Goal: Information Seeking & Learning: Learn about a topic

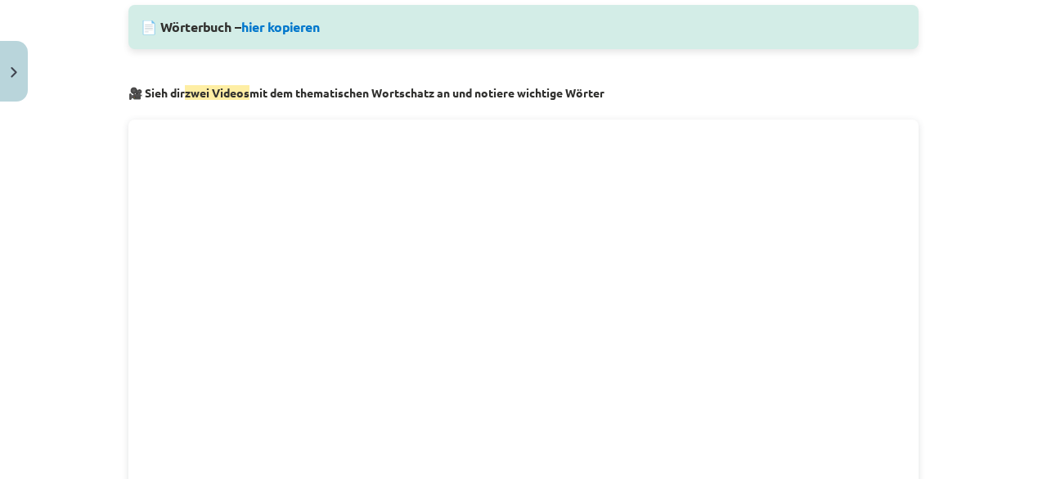
scroll to position [834, 0]
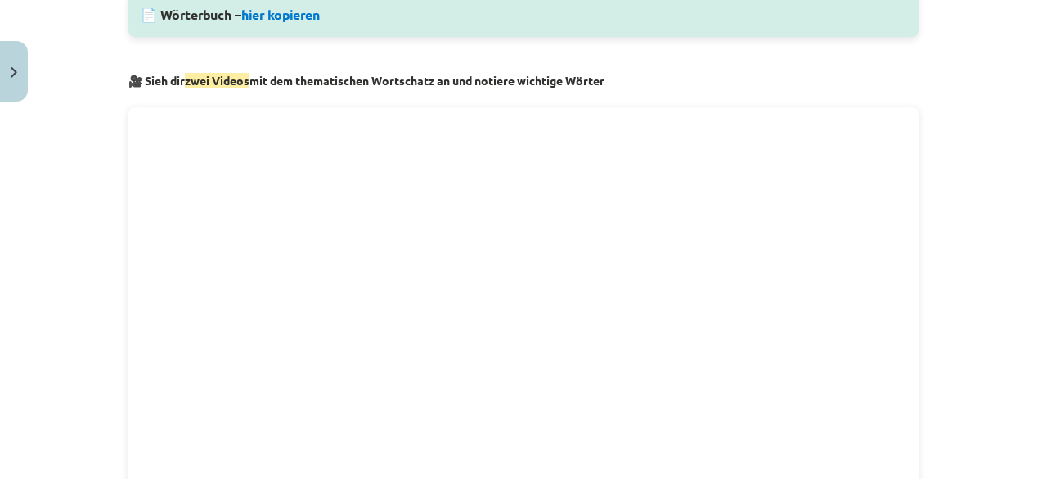
drag, startPoint x: 146, startPoint y: 76, endPoint x: 214, endPoint y: 94, distance: 71.0
drag, startPoint x: 214, startPoint y: 94, endPoint x: 160, endPoint y: 92, distance: 54.9
click at [160, 92] on div "📝 Wortschatz – Übersetze in deine Sprache und lerne die neuen Wörter Hinweis: W…" at bounding box center [523, 217] width 790 height 1516
drag, startPoint x: 139, startPoint y: 81, endPoint x: 619, endPoint y: 83, distance: 479.4
click at [619, 83] on p "🎥 Sieh dir zwei Videos mit dem thematischen Wortschatz an und notiere wichtige …" at bounding box center [523, 80] width 790 height 17
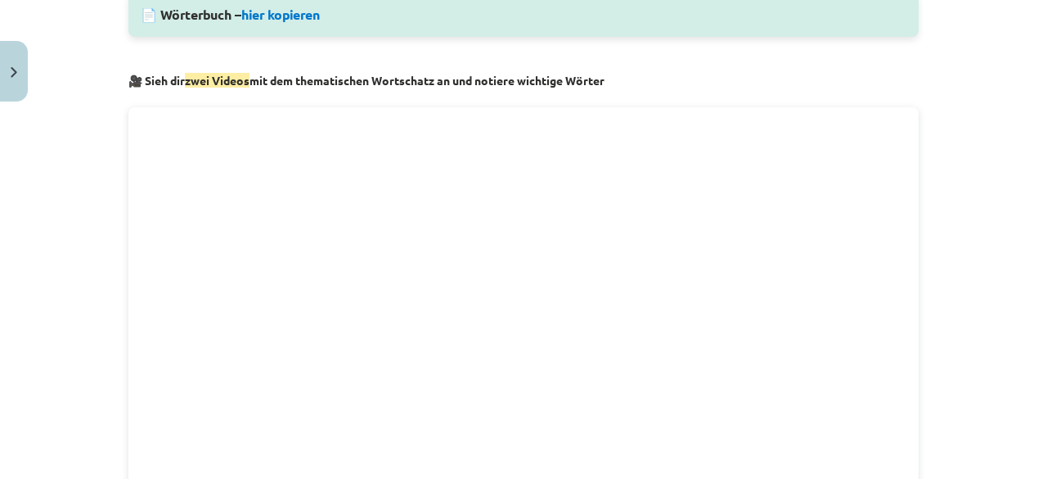
copy strong "ieh dir zwei Videos mit dem thematischen Wortschatz an und notiere wichtige Wör…"
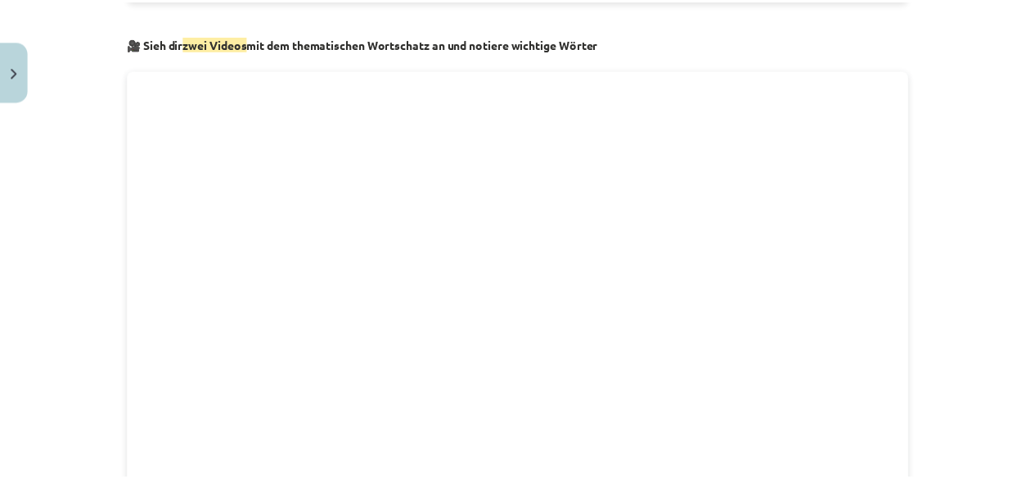
scroll to position [865, 0]
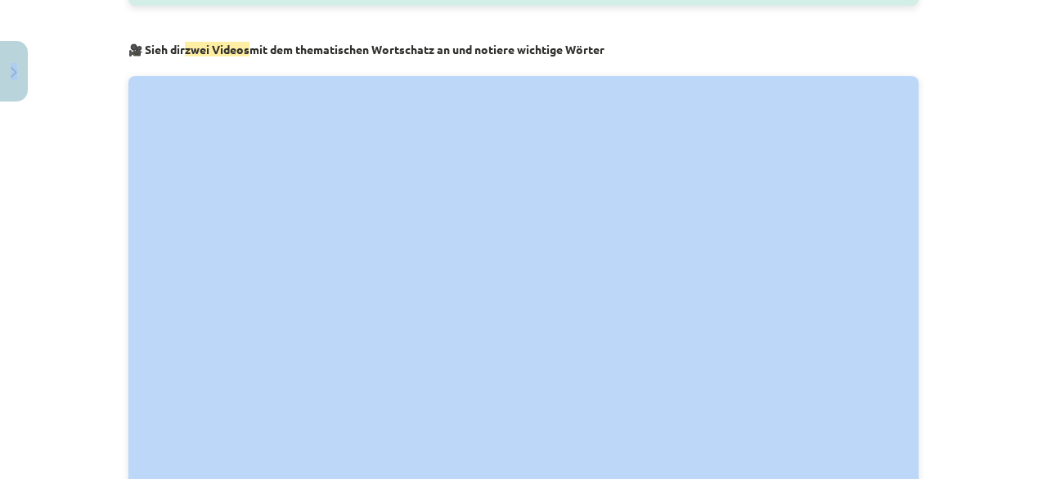
drag, startPoint x: 37, startPoint y: 66, endPoint x: 20, endPoint y: 68, distance: 16.4
click at [20, 68] on div "Mācību tēma: Vācu valodas b1 - 11. klases 1.ieskaites mācību materiāls #2 📝 The…" at bounding box center [523, 239] width 1047 height 479
click at [20, 68] on button "Close" at bounding box center [14, 71] width 28 height 61
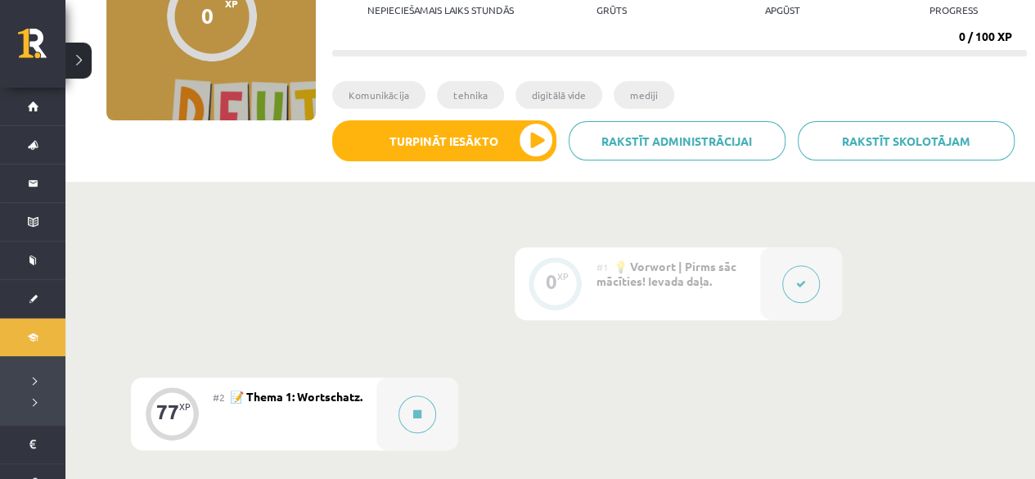
scroll to position [206, 0]
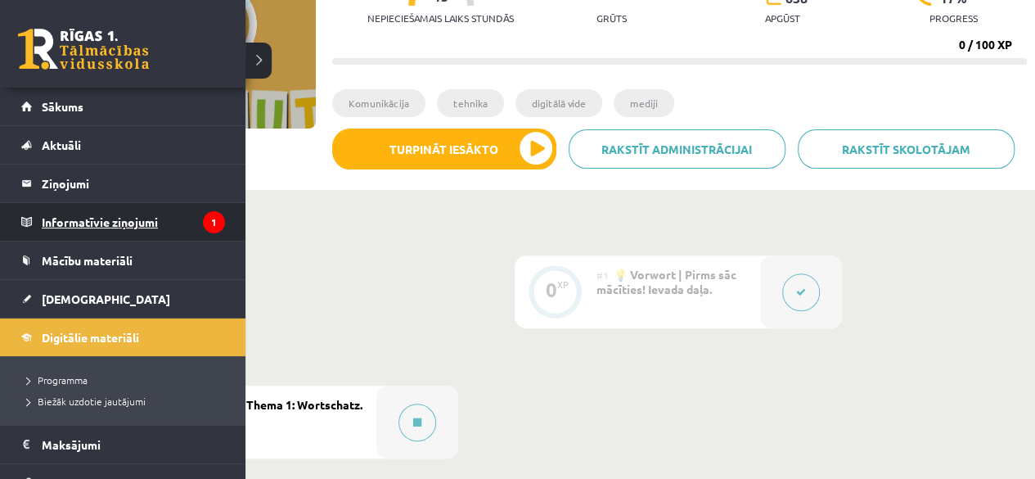
click at [78, 225] on legend "Informatīvie ziņojumi 1" at bounding box center [133, 222] width 183 height 38
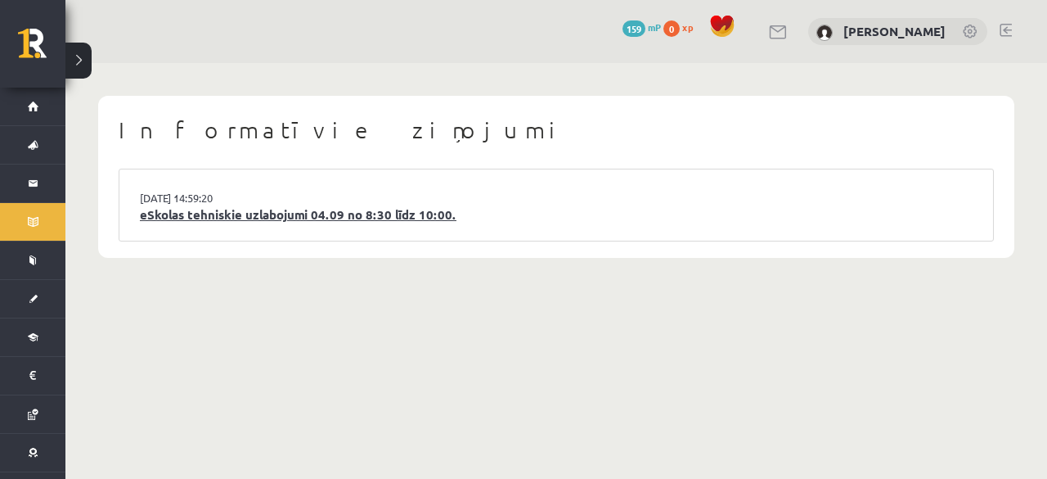
click at [291, 218] on link "eSkolas tehniskie uzlabojumi 04.09 no 8:30 līdz 10:00." at bounding box center [556, 214] width 833 height 19
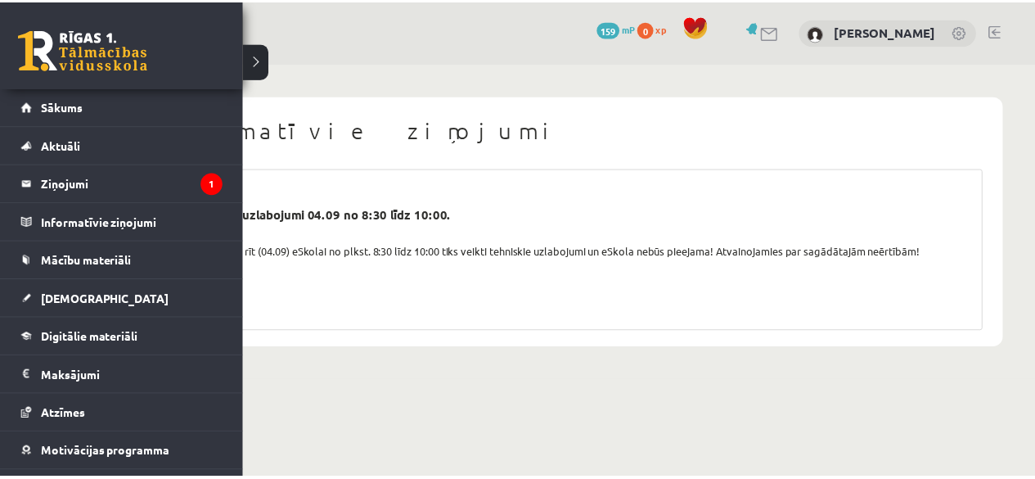
scroll to position [65, 0]
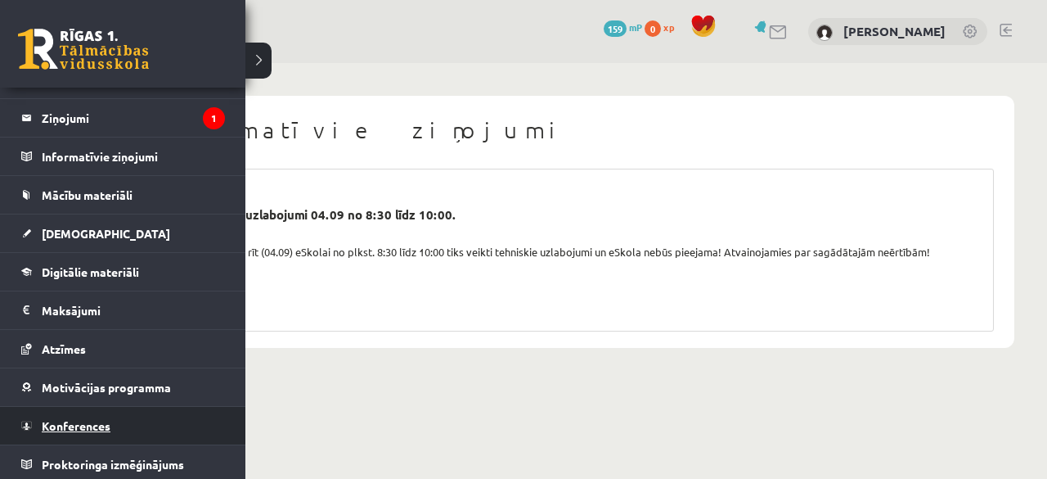
click at [124, 417] on link "Konferences" at bounding box center [123, 426] width 204 height 38
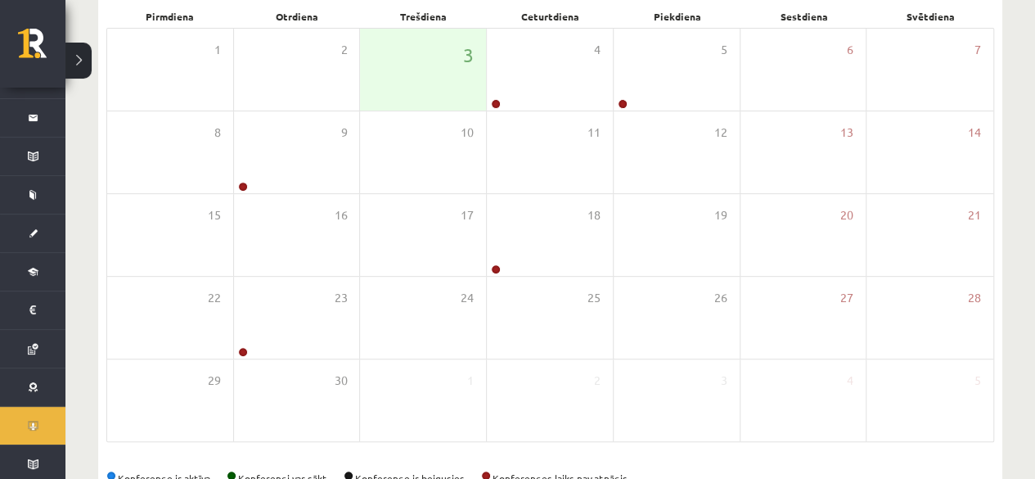
scroll to position [254, 0]
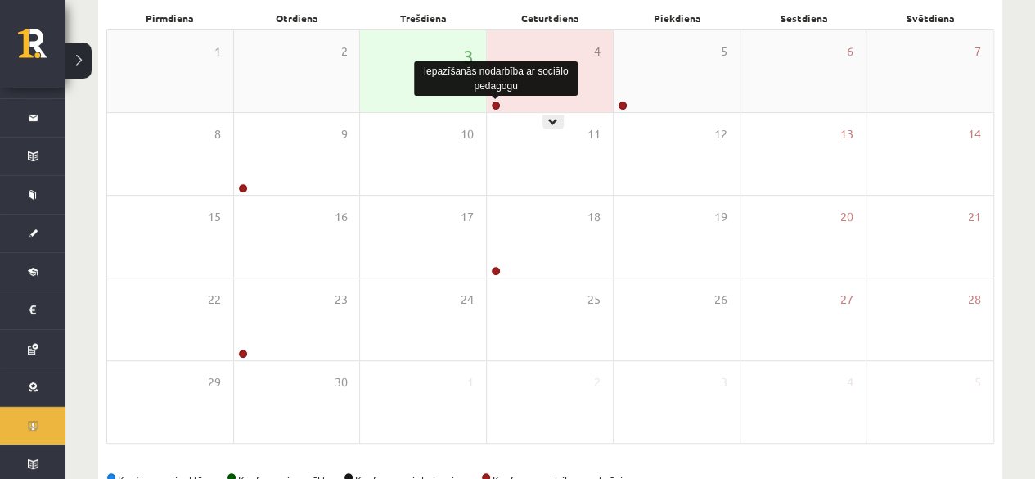
click at [496, 106] on link at bounding box center [496, 106] width 10 height 10
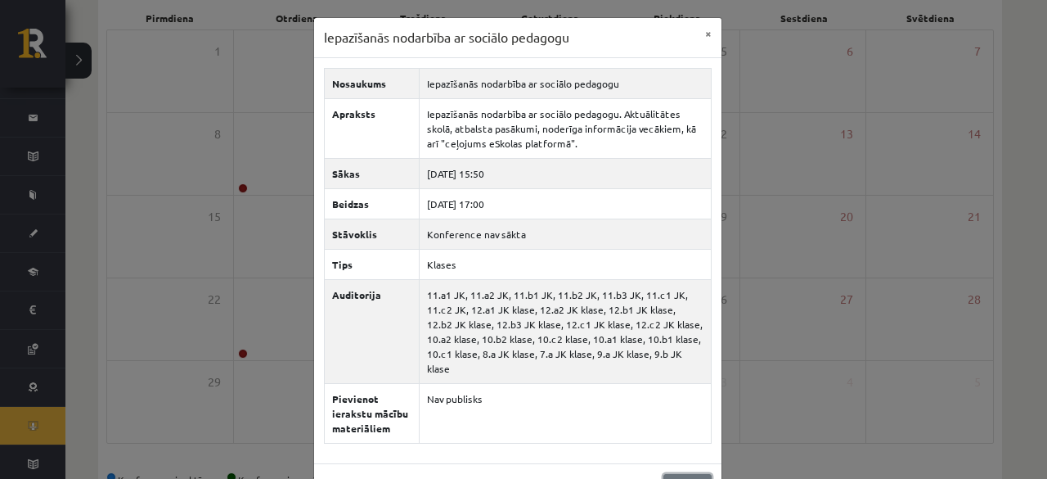
click at [696, 474] on link "Aizvērt" at bounding box center [688, 486] width 48 height 24
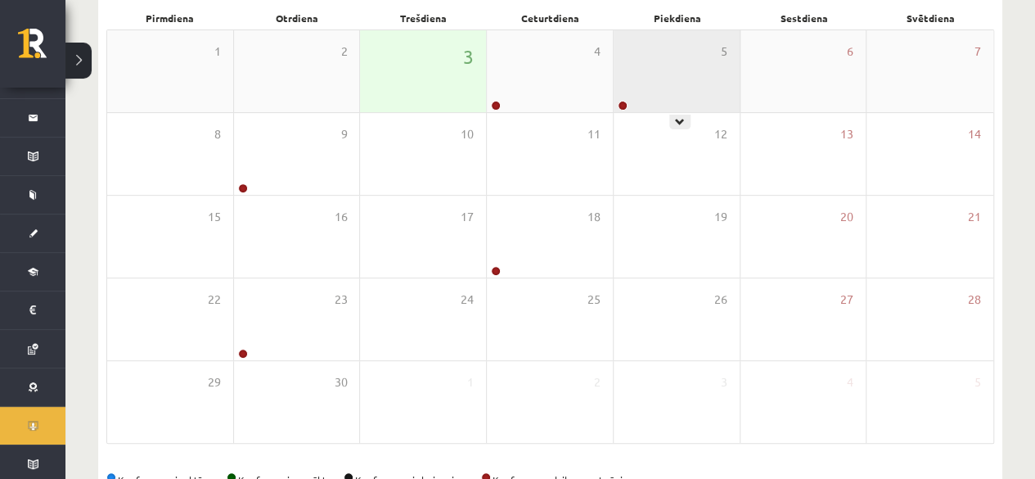
click at [705, 70] on div "5" at bounding box center [677, 71] width 126 height 82
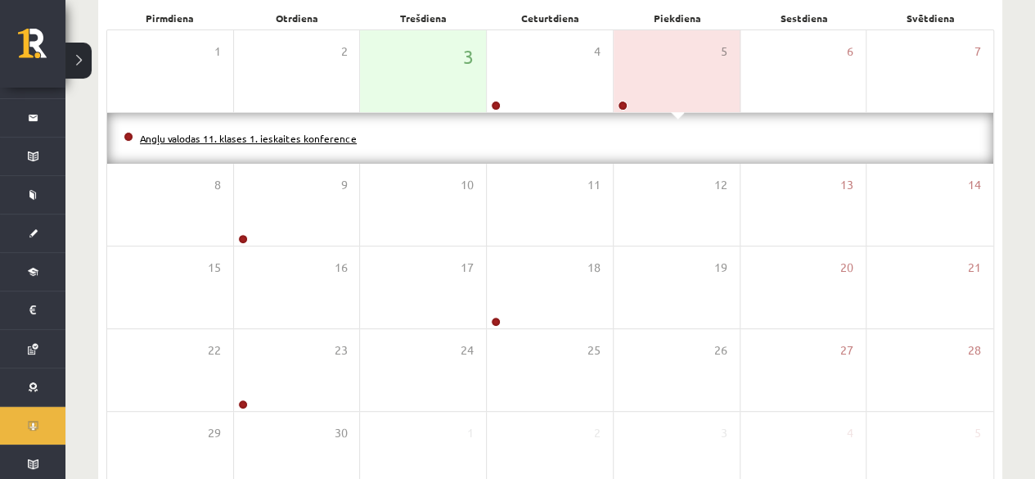
click at [178, 133] on link "Angļu valodas 11. klases 1. ieskaites konference" at bounding box center [248, 138] width 217 height 13
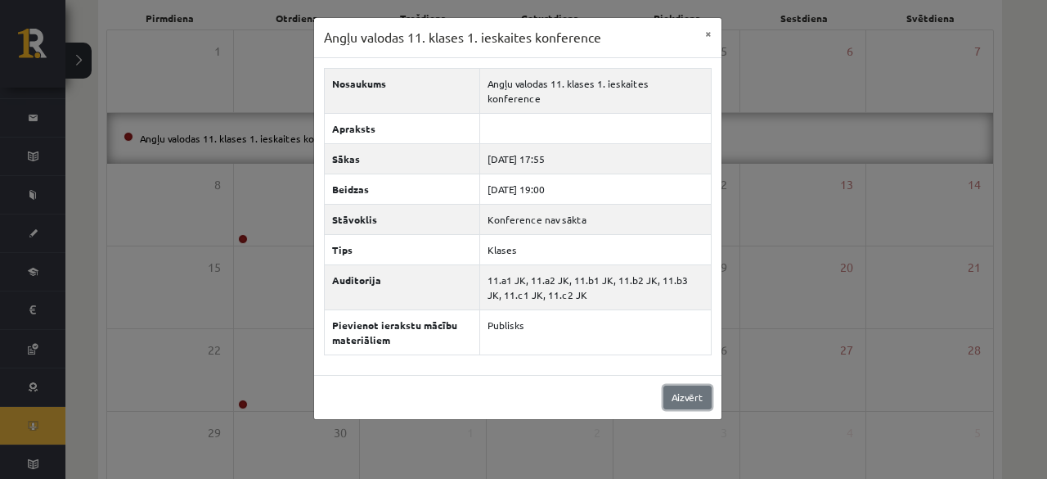
click at [682, 385] on link "Aizvērt" at bounding box center [688, 397] width 48 height 24
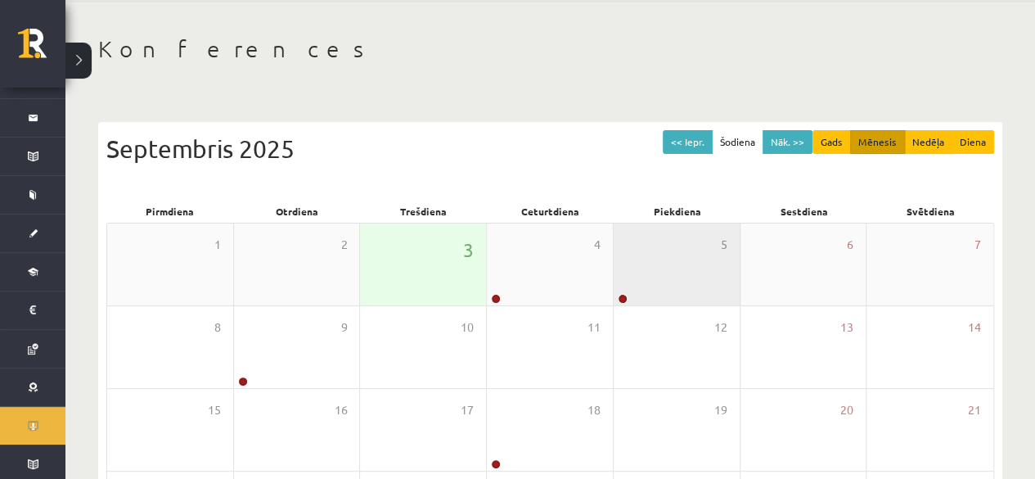
scroll to position [0, 0]
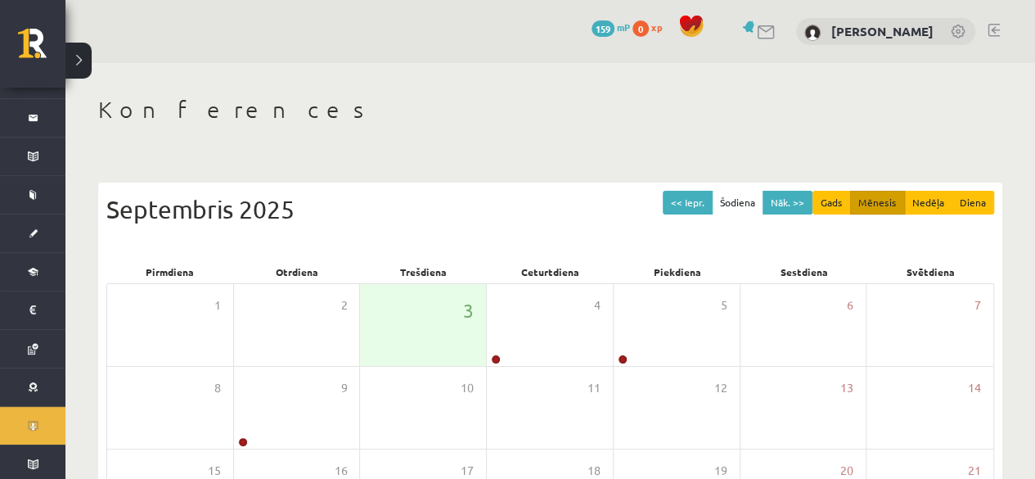
click at [993, 25] on link at bounding box center [993, 30] width 12 height 13
